Goal: Transaction & Acquisition: Purchase product/service

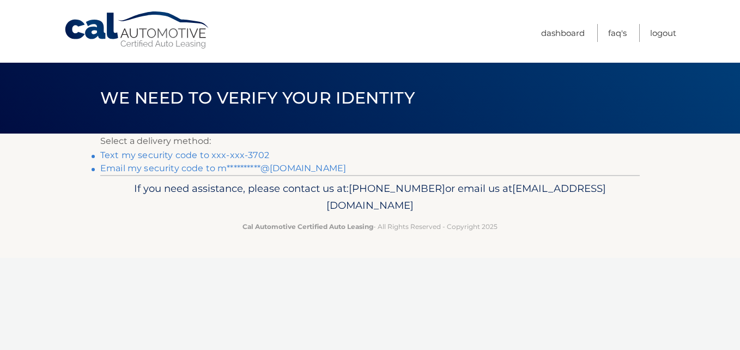
click at [191, 154] on link "Text my security code to xxx-xxx-3702" at bounding box center [184, 155] width 169 height 10
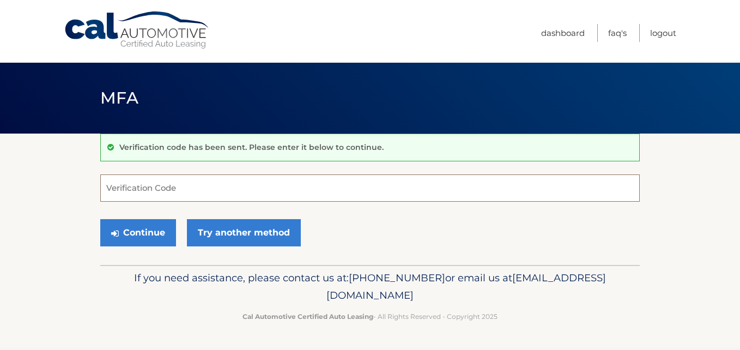
click at [223, 188] on input "Verification Code" at bounding box center [369, 187] width 539 height 27
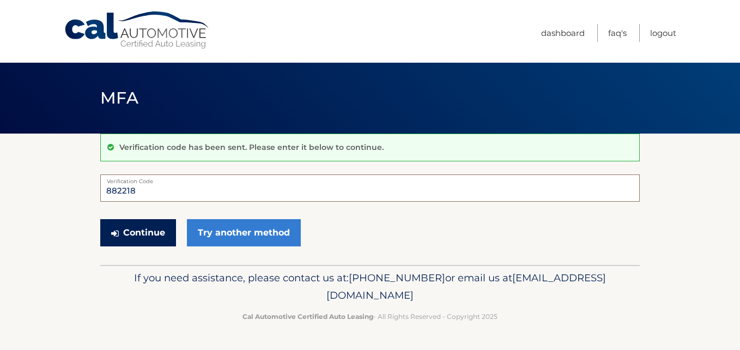
type input "882218"
click at [125, 228] on button "Continue" at bounding box center [138, 232] width 76 height 27
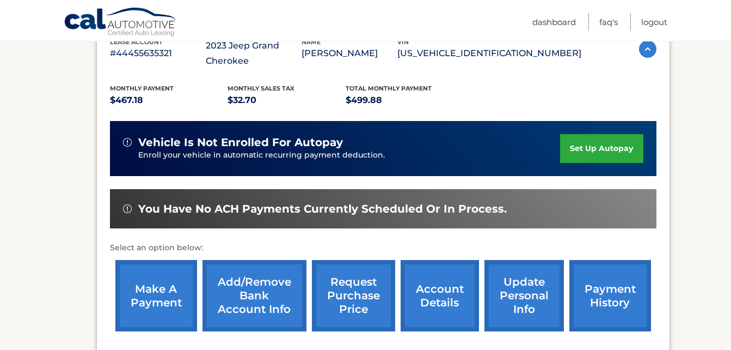
scroll to position [218, 0]
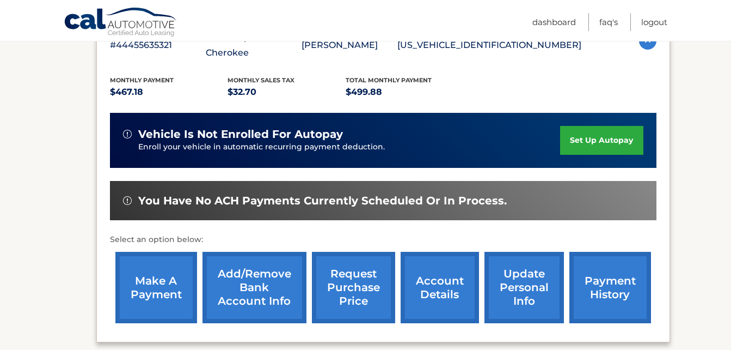
click at [145, 282] on link "make a payment" at bounding box center [156, 287] width 82 height 71
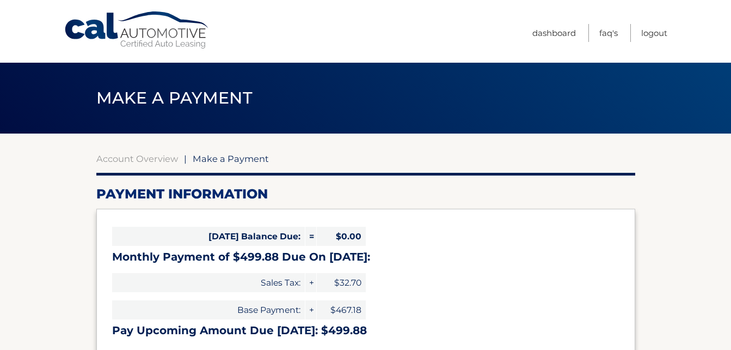
select select "ZjY3MzExODctODg5Ny00ZjY0LTkwYmUtMTYwZmFhOTQzMTc3"
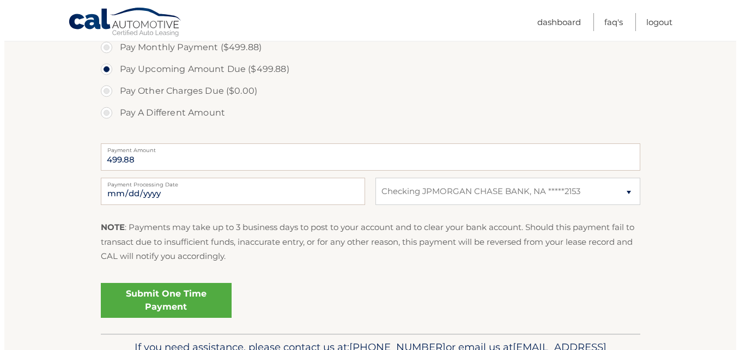
scroll to position [381, 0]
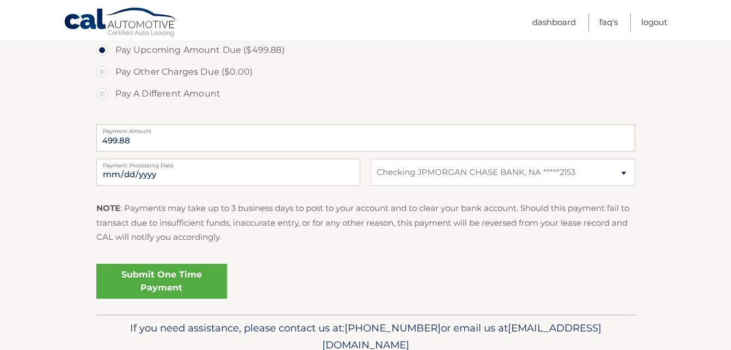
click at [148, 286] on link "Submit One Time Payment" at bounding box center [161, 281] width 131 height 35
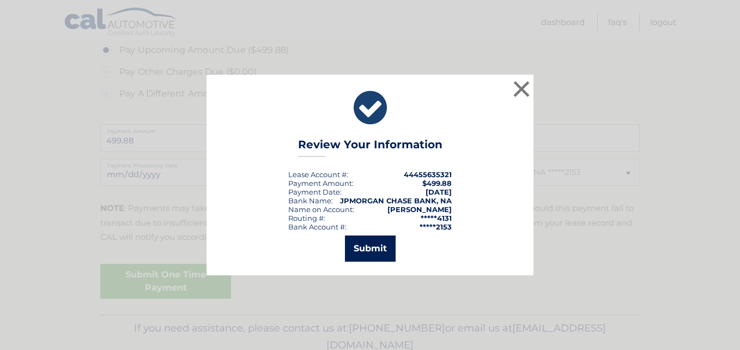
click at [371, 249] on button "Submit" at bounding box center [370, 248] width 51 height 26
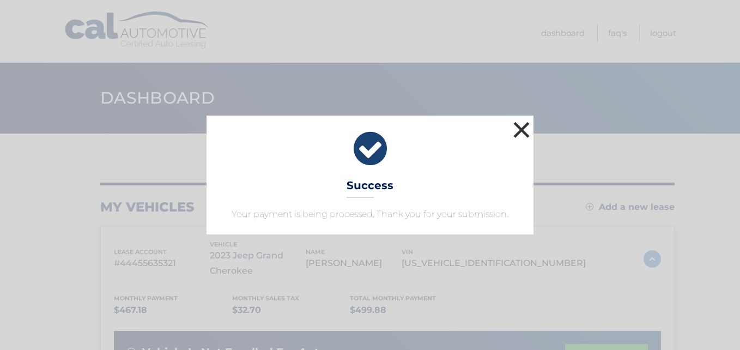
click at [517, 128] on button "×" at bounding box center [521, 130] width 22 height 22
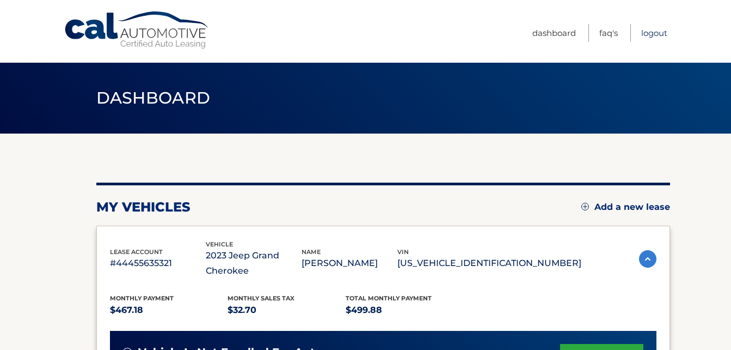
click at [661, 29] on link "Logout" at bounding box center [655, 33] width 26 height 18
